Goal: Obtain resource: Download file/media

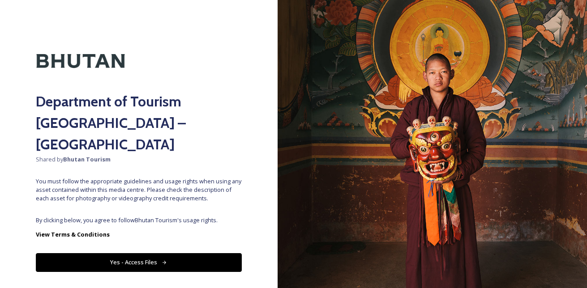
click at [145, 253] on button "Yes - Access Files" at bounding box center [139, 262] width 206 height 18
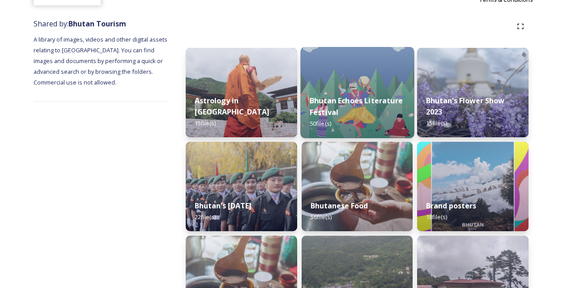
scroll to position [45, 0]
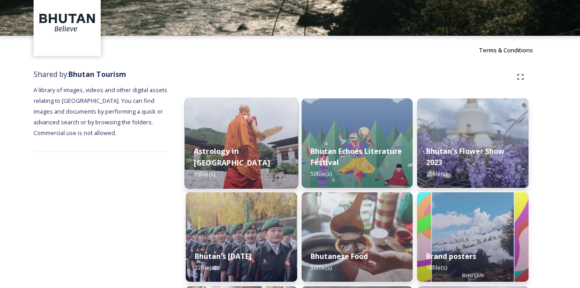
click at [264, 132] on img at bounding box center [242, 143] width 114 height 91
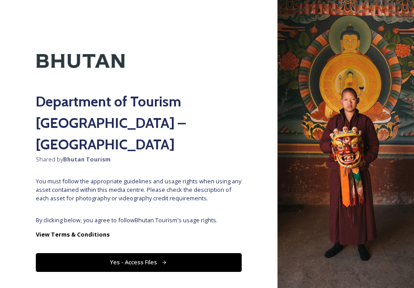
click at [349, 244] on img at bounding box center [345, 144] width 136 height 288
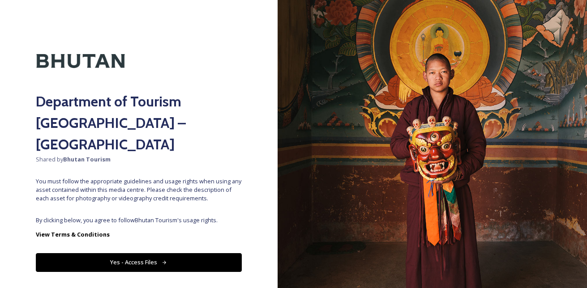
scroll to position [5, 0]
click at [141, 253] on button "Yes - Access Files" at bounding box center [139, 262] width 206 height 18
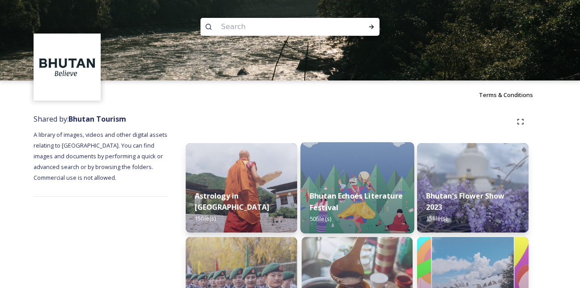
click at [336, 215] on div "Bhutan Echoes Literature Festival 50 file(s)" at bounding box center [357, 208] width 114 height 52
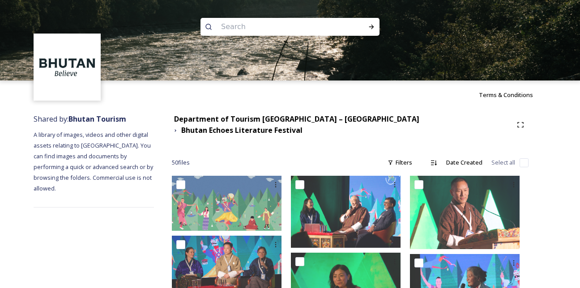
click at [339, 68] on img at bounding box center [290, 40] width 580 height 81
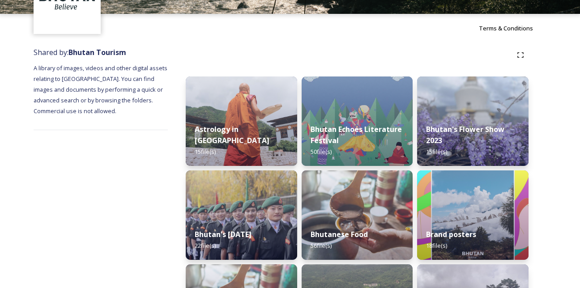
scroll to position [179, 0]
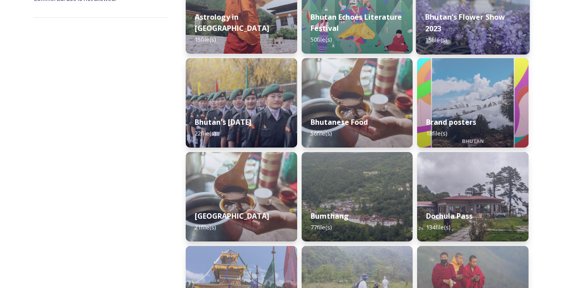
click at [473, 37] on div "Bhutan's Flower Show 2023 15 file(s)" at bounding box center [473, 29] width 114 height 52
